Goal: Transaction & Acquisition: Purchase product/service

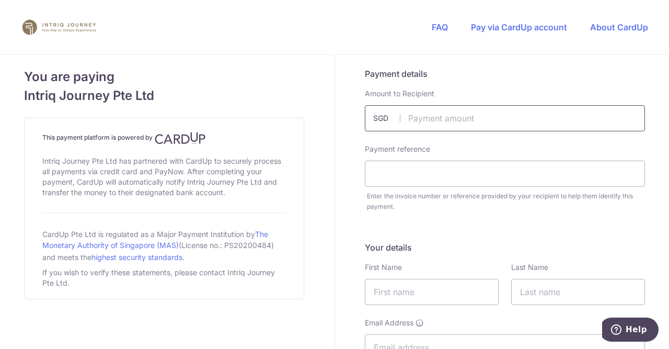
click at [459, 115] on input "text" at bounding box center [505, 118] width 280 height 26
type input "2800.00"
click at [431, 175] on input "text" at bounding box center [505, 174] width 280 height 26
type input "i"
click at [405, 175] on input "Invoice 847" at bounding box center [505, 174] width 280 height 26
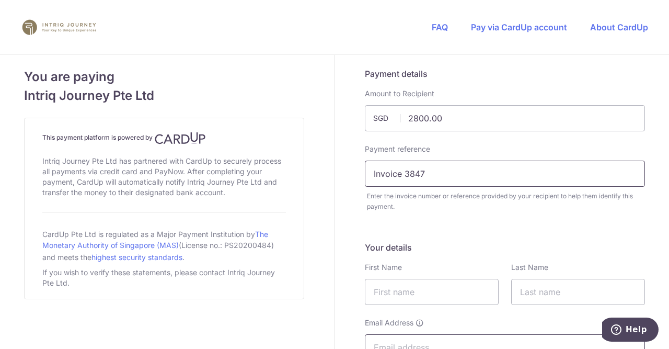
type input "Invoice 3847"
click at [430, 289] on input "text" at bounding box center [432, 292] width 134 height 26
type input "Soon Kiat"
click at [528, 289] on input "text" at bounding box center [578, 292] width 134 height 26
type input "Tan"
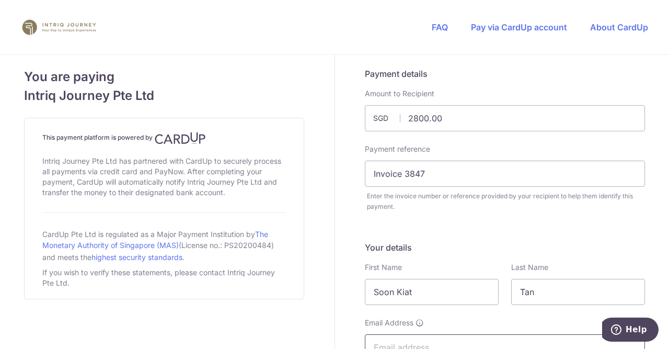
click at [400, 338] on input "Email Address" at bounding box center [505, 347] width 280 height 26
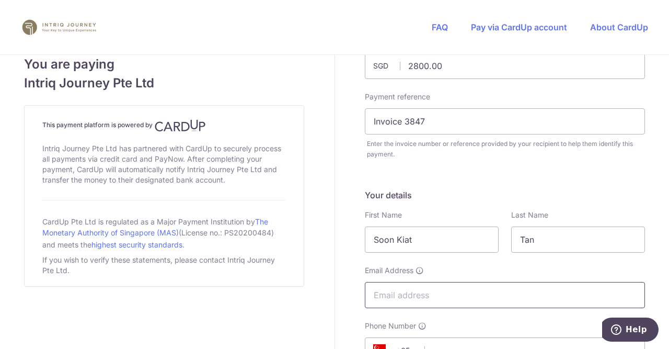
click at [450, 296] on input "Email Address" at bounding box center [505, 295] width 280 height 26
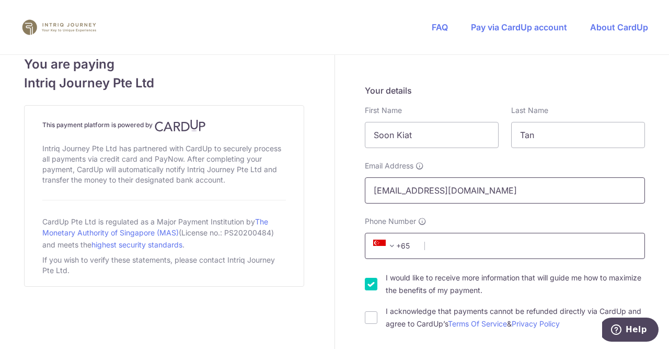
type input "[EMAIL_ADDRESS][DOMAIN_NAME]"
click at [465, 252] on input "Phone Number" at bounding box center [505, 246] width 280 height 26
type input "0"
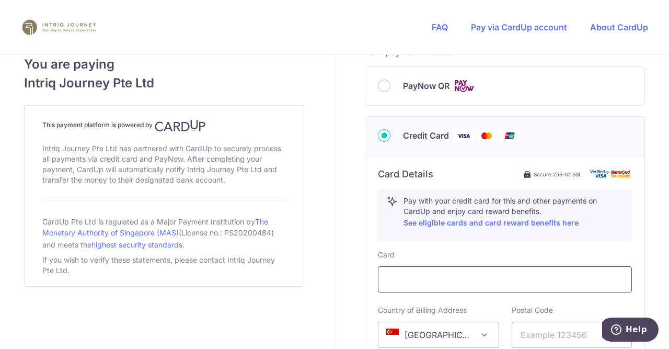
scroll to position [575, 0]
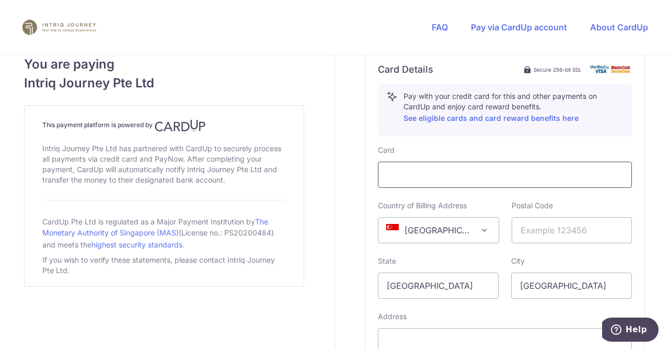
type input "98071111"
click at [574, 233] on input "text" at bounding box center [572, 230] width 121 height 26
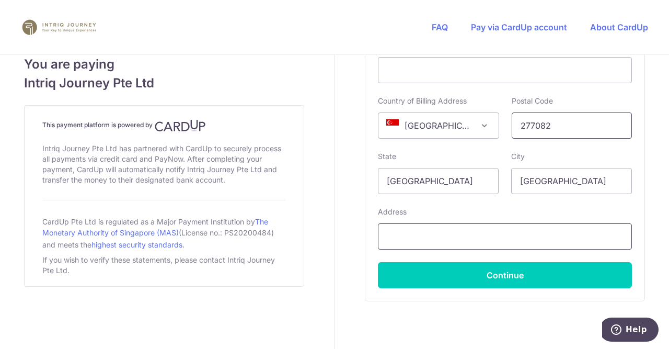
type input "277082"
click at [470, 239] on input "text" at bounding box center [505, 236] width 254 height 26
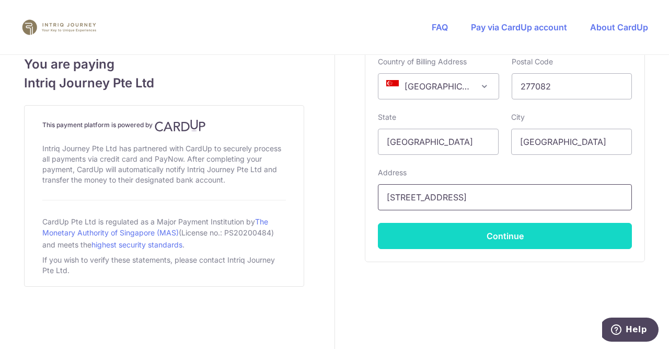
type input "22 Mount Sina Drive"
click at [540, 233] on button "Continue" at bounding box center [505, 236] width 254 height 26
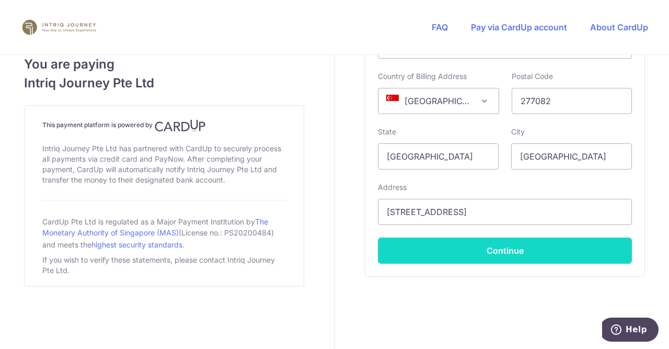
scroll to position [272, 0]
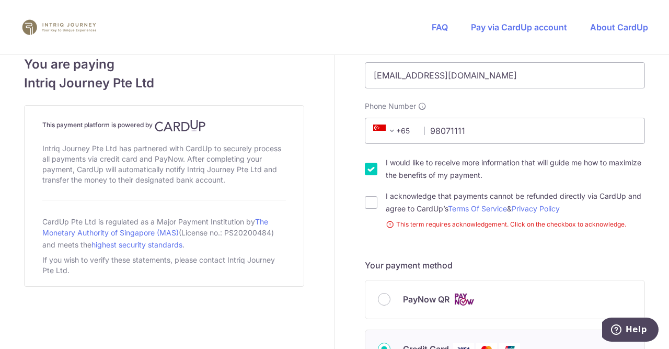
click at [365, 201] on div "Payment details Amount to Recipient 2800.00 SGD Payment reference Invoice 3847 …" at bounding box center [505, 297] width 341 height 1029
click at [375, 203] on input "I acknowledge that payments cannot be refunded directly via CardUp and agree to…" at bounding box center [371, 202] width 13 height 13
checkbox input "true"
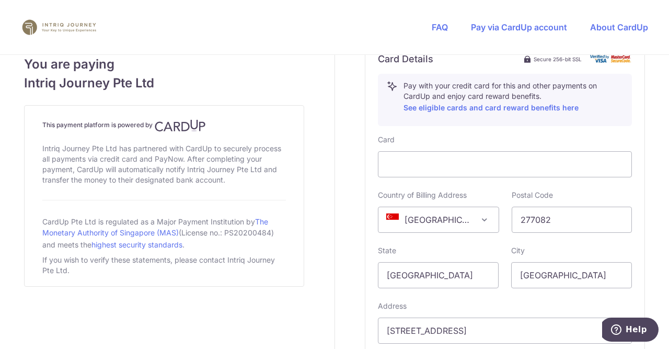
scroll to position [690, 0]
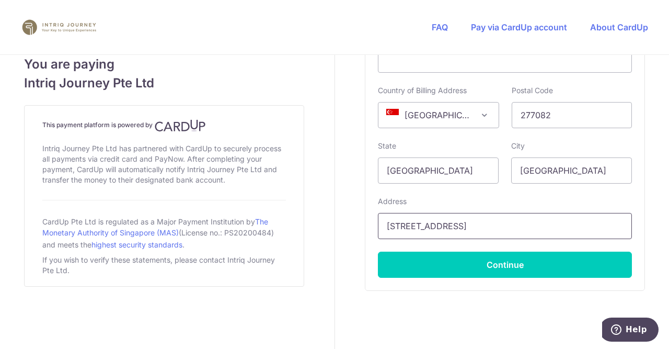
click at [444, 227] on input "22 Mount Sina Drive" at bounding box center [505, 226] width 254 height 26
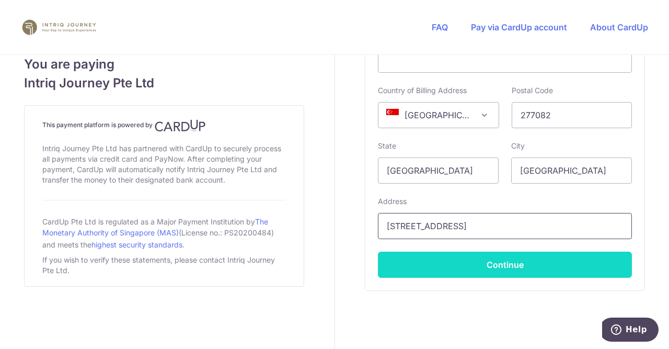
type input "[STREET_ADDRESS]"
click at [568, 268] on button "Continue" at bounding box center [505, 264] width 254 height 26
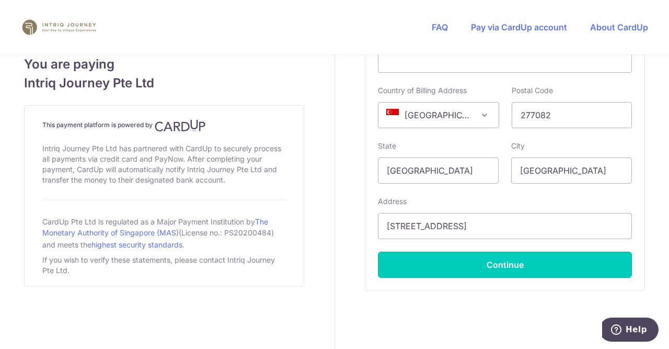
type input "**** 1932"
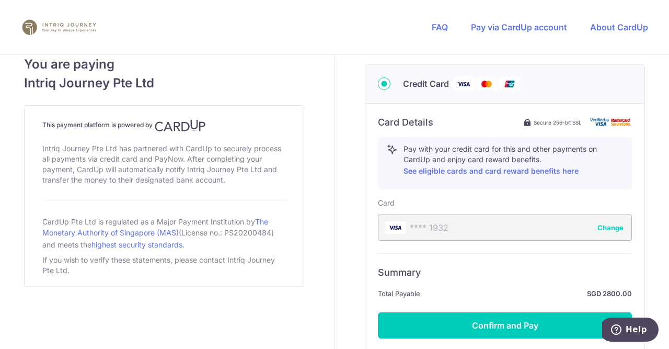
scroll to position [575, 0]
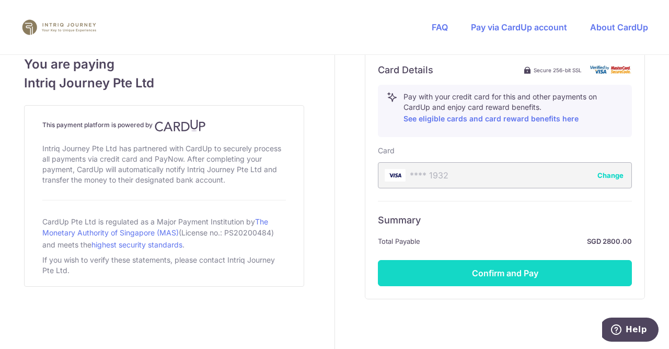
click at [517, 264] on button "Confirm and Pay" at bounding box center [505, 273] width 254 height 26
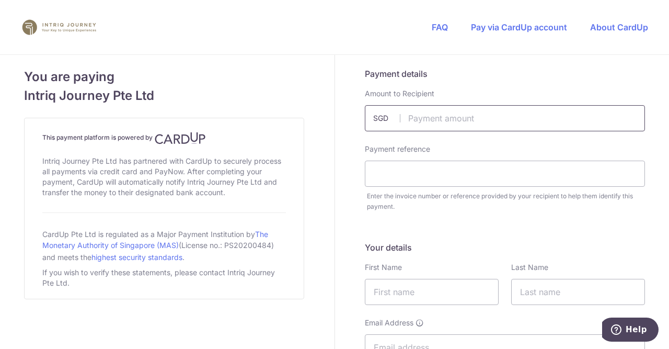
click at [427, 121] on input "text" at bounding box center [505, 118] width 280 height 26
type input "1500.00"
click at [415, 174] on input "text" at bounding box center [505, 174] width 280 height 26
type input "Invoice 3847"
drag, startPoint x: 434, startPoint y: 291, endPoint x: 420, endPoint y: 286, distance: 15.1
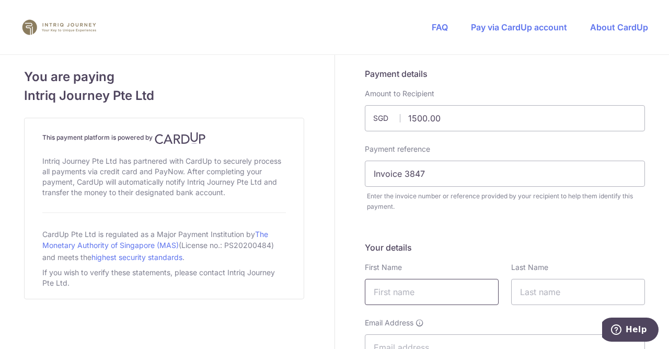
click at [433, 292] on input "text" at bounding box center [432, 292] width 134 height 26
type input "Soon Kiat"
click at [528, 296] on input "text" at bounding box center [578, 292] width 134 height 26
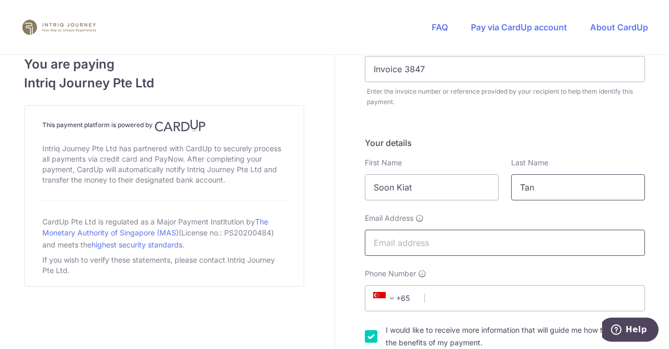
type input "Tan"
click at [414, 245] on input "Email Address" at bounding box center [505, 243] width 280 height 26
type input "[EMAIL_ADDRESS][DOMAIN_NAME]"
click at [453, 295] on input "Phone Number" at bounding box center [505, 298] width 280 height 26
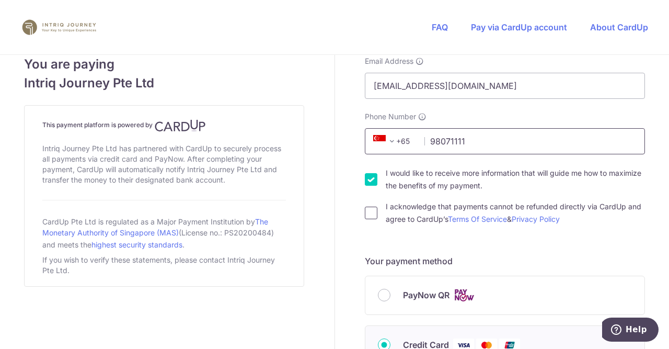
type input "98071111"
click at [373, 214] on input "I acknowledge that payments cannot be refunded directly via CardUp and agree to…" at bounding box center [371, 213] width 13 height 13
checkbox input "true"
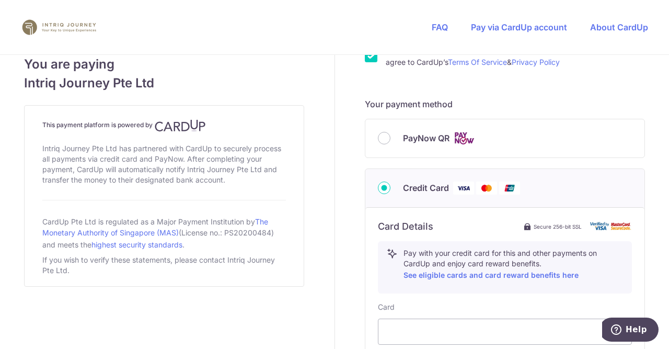
scroll to position [523, 0]
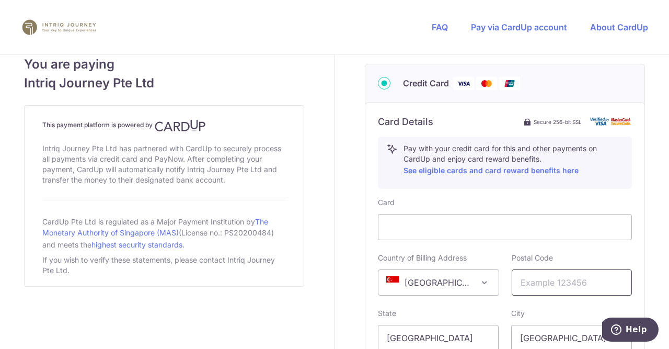
click at [527, 282] on input "text" at bounding box center [572, 282] width 121 height 26
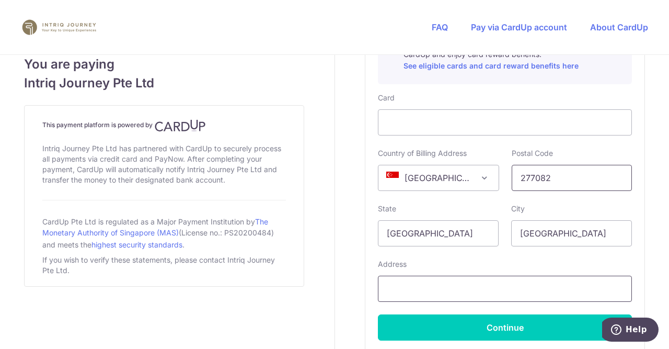
type input "277082"
click at [524, 289] on input "text" at bounding box center [505, 289] width 254 height 26
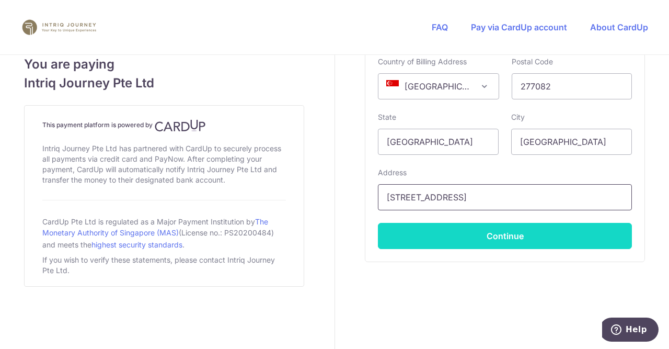
type input "[STREET_ADDRESS]"
click at [569, 239] on button "Continue" at bounding box center [505, 236] width 254 height 26
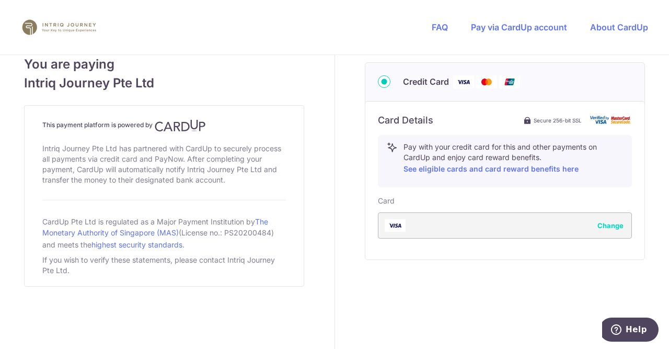
type input "**** 4102"
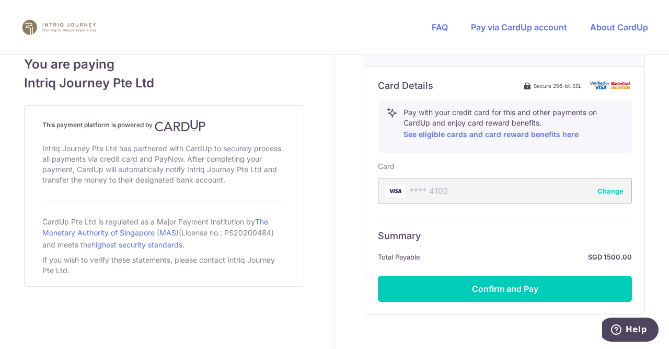
scroll to position [611, 0]
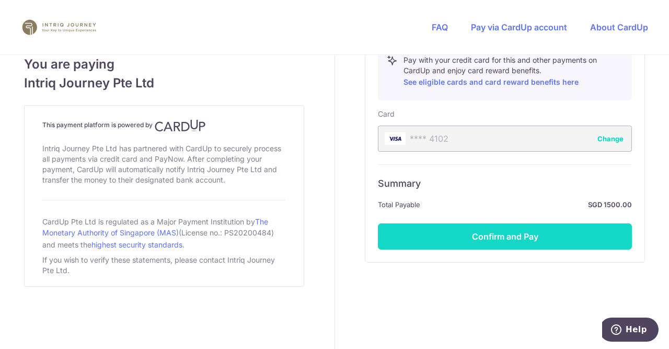
click at [567, 231] on button "Confirm and Pay" at bounding box center [505, 236] width 254 height 26
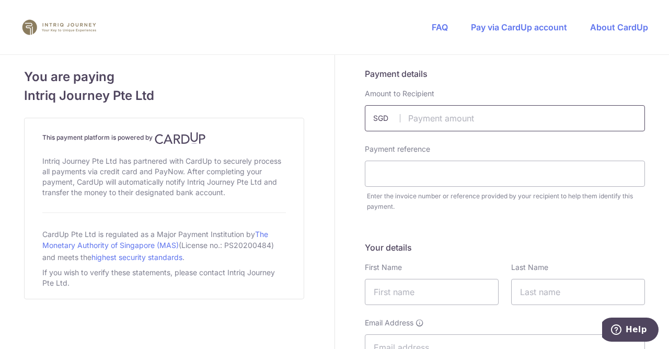
click at [420, 118] on input "text" at bounding box center [505, 118] width 280 height 26
type input "7244.00"
click at [387, 174] on input "text" at bounding box center [505, 174] width 280 height 26
type input "Invoice"
click at [486, 122] on input "text" at bounding box center [505, 118] width 280 height 26
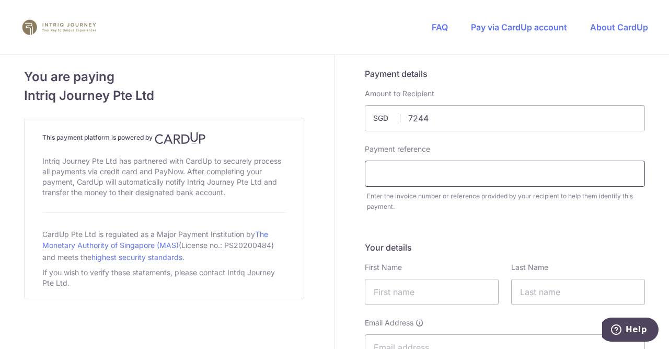
type input "7244.00"
click at [383, 167] on input "text" at bounding box center [505, 174] width 280 height 26
type input "Invoice 3847"
click at [436, 293] on input "text" at bounding box center [432, 292] width 134 height 26
type input "Soon Kiat"
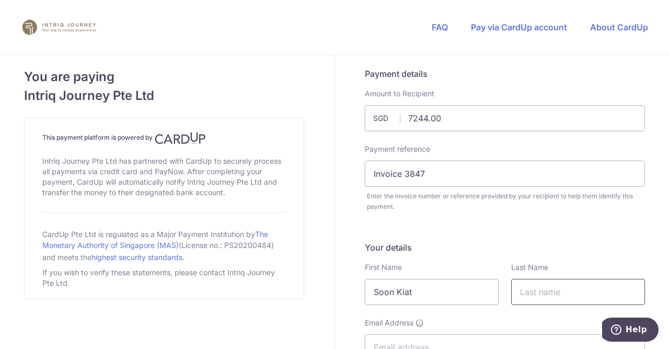
click at [543, 289] on input "text" at bounding box center [578, 292] width 134 height 26
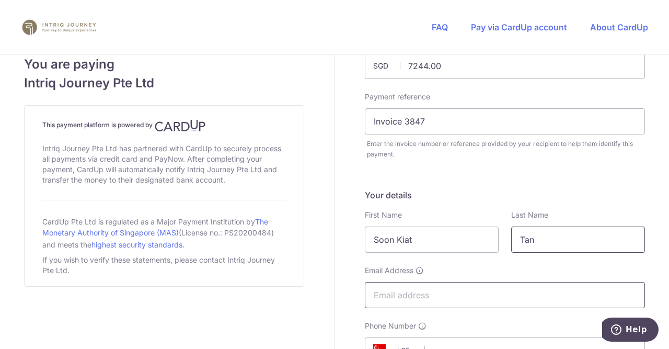
type input "Tan"
click at [463, 298] on input "Email Address" at bounding box center [505, 295] width 280 height 26
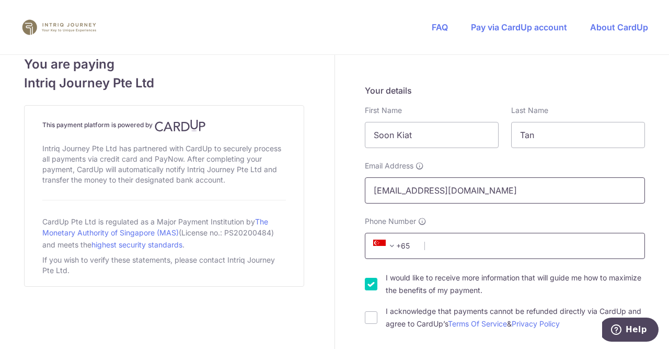
type input "[EMAIL_ADDRESS][DOMAIN_NAME]"
click at [445, 251] on input "Phone Number" at bounding box center [505, 246] width 280 height 26
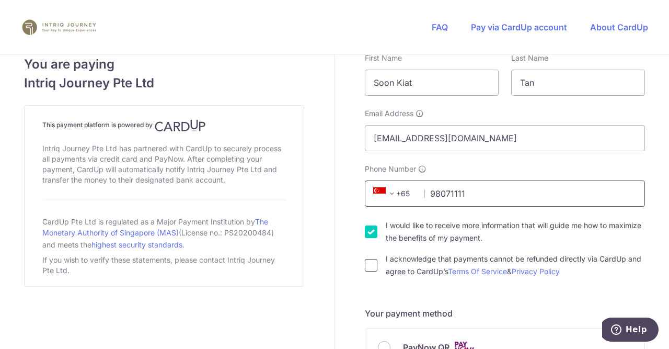
type input "98071111"
click at [371, 261] on input "I acknowledge that payments cannot be refunded directly via CardUp and agree to…" at bounding box center [371, 265] width 13 height 13
checkbox input "true"
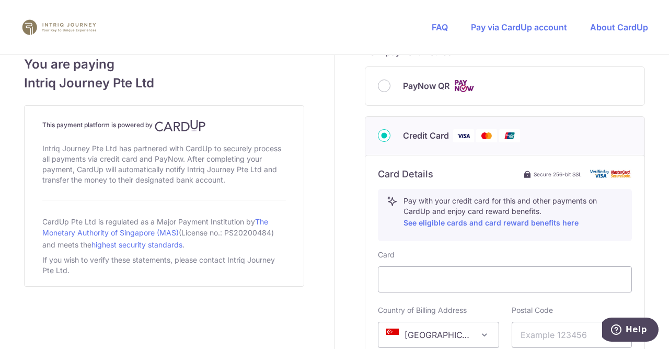
scroll to position [575, 0]
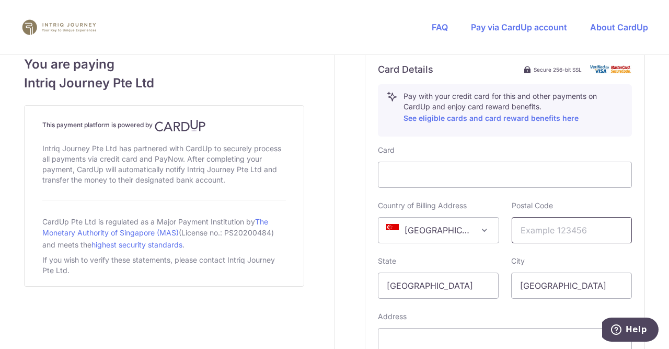
click at [537, 237] on input "text" at bounding box center [572, 230] width 121 height 26
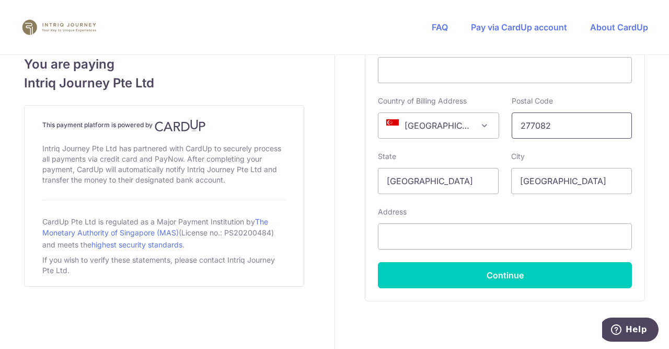
scroll to position [719, 0]
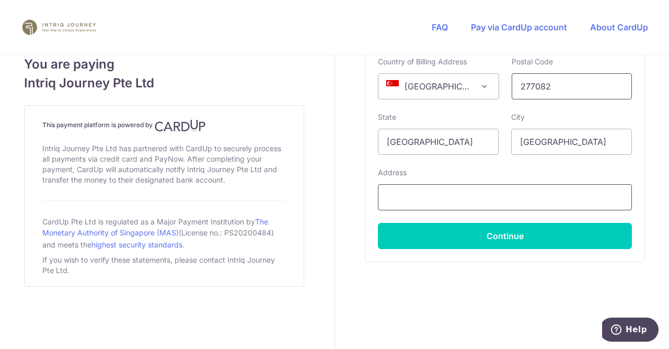
type input "277082"
click at [467, 197] on input "text" at bounding box center [505, 197] width 254 height 26
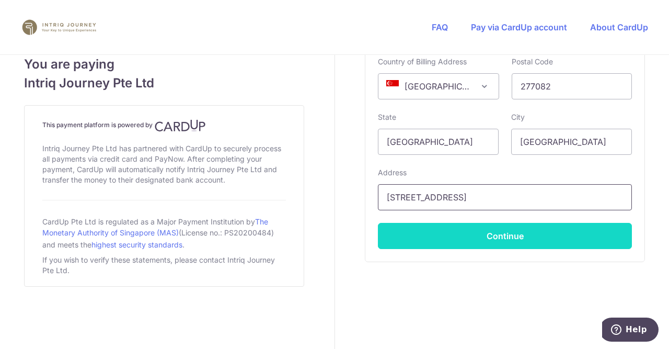
type input "[STREET_ADDRESS]"
click at [520, 237] on button "Continue" at bounding box center [505, 236] width 254 height 26
type input "**** 5225"
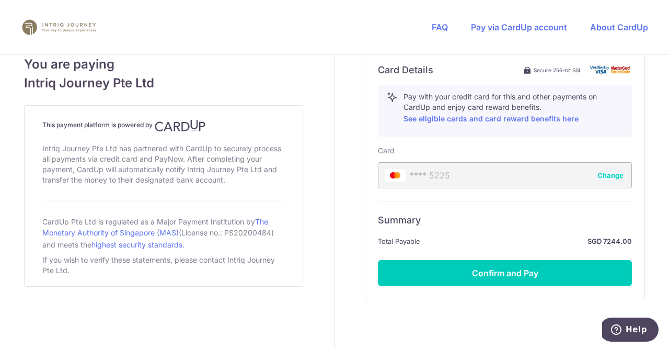
scroll to position [611, 0]
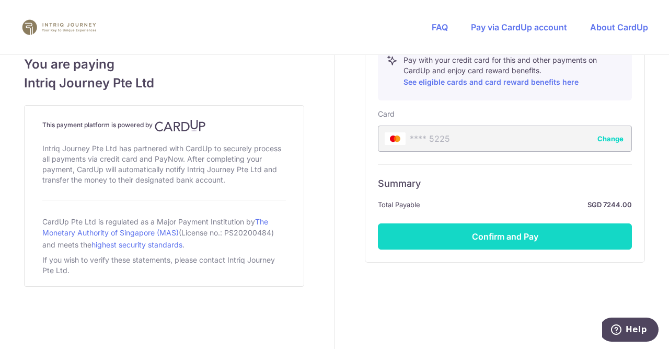
click at [547, 237] on button "Confirm and Pay" at bounding box center [505, 236] width 254 height 26
